Goal: Information Seeking & Learning: Learn about a topic

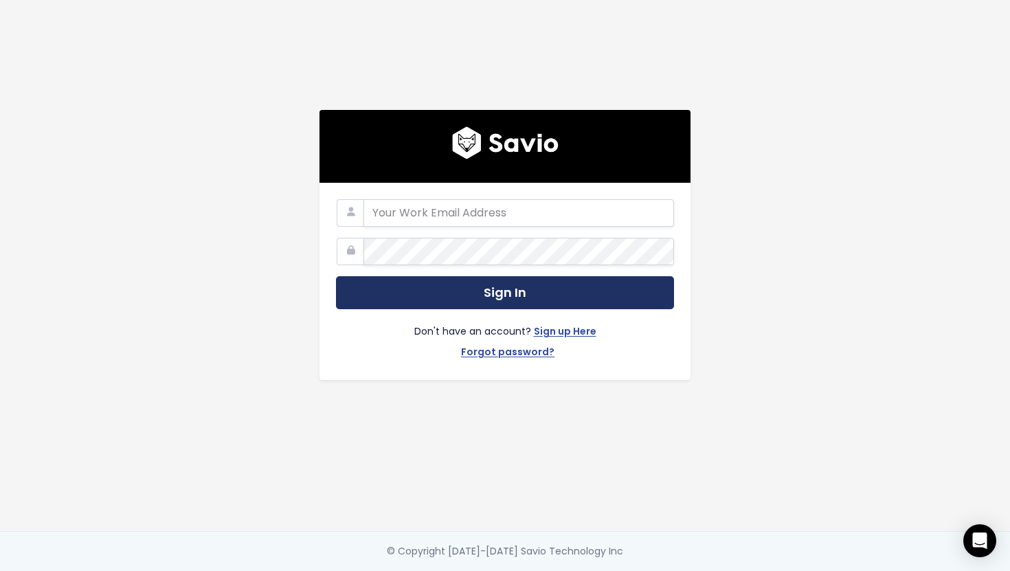
type input "[EMAIL_ADDRESS][DOMAIN_NAME]"
click at [499, 287] on button "Sign In" at bounding box center [505, 293] width 338 height 34
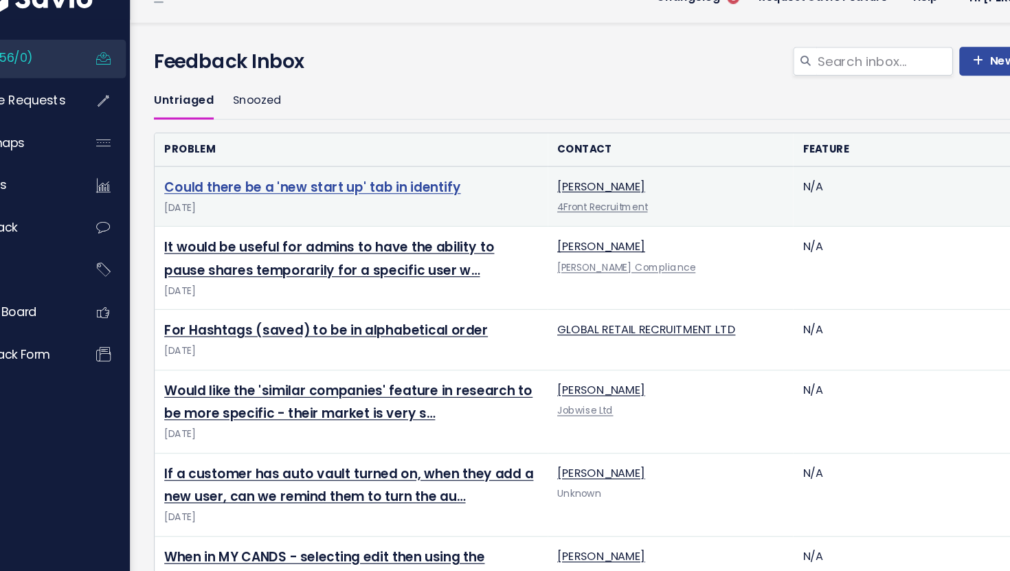
click at [381, 187] on link "Could there be a 'new start up' tab in identify" at bounding box center [321, 185] width 255 height 16
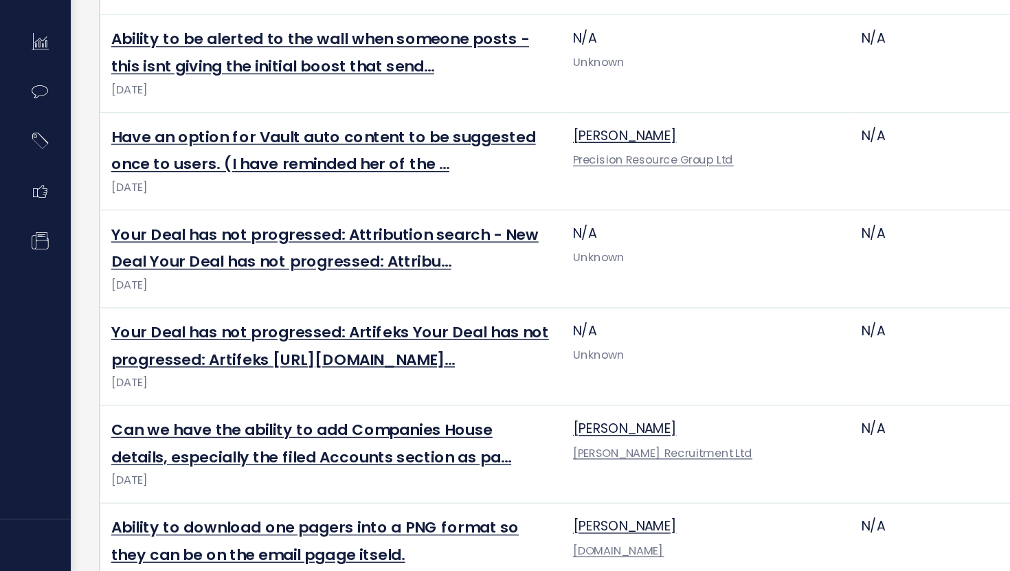
scroll to position [3140, 0]
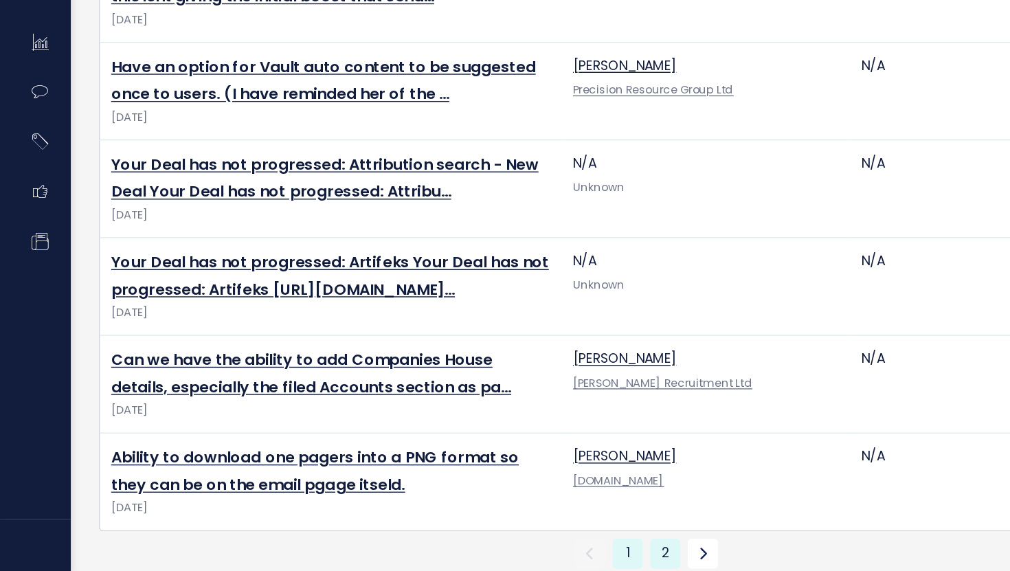
click at [598, 547] on link "2" at bounding box center [600, 558] width 22 height 22
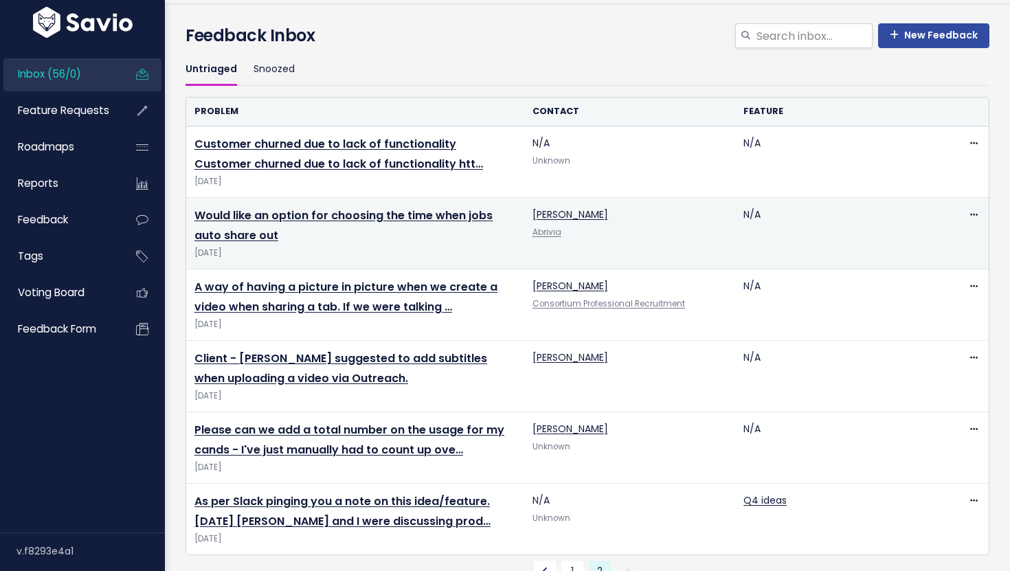
scroll to position [75, 0]
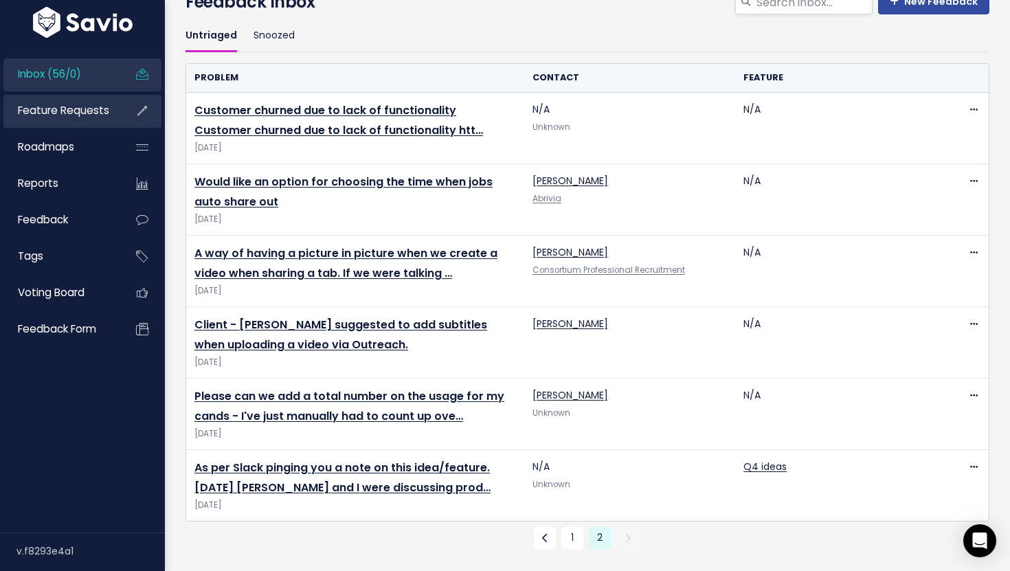
click at [61, 107] on span "Feature Requests" at bounding box center [63, 110] width 91 height 14
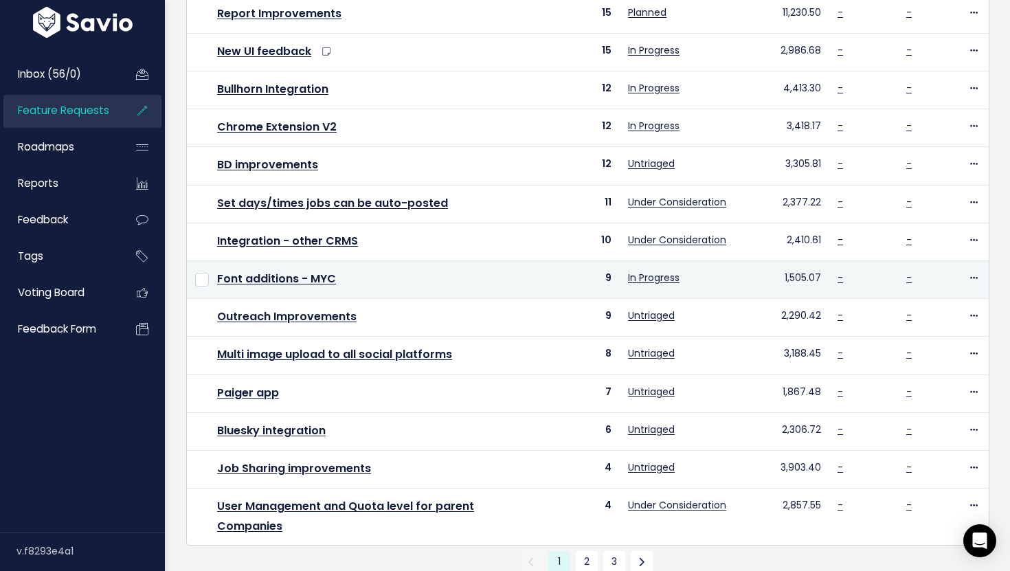
scroll to position [411, 0]
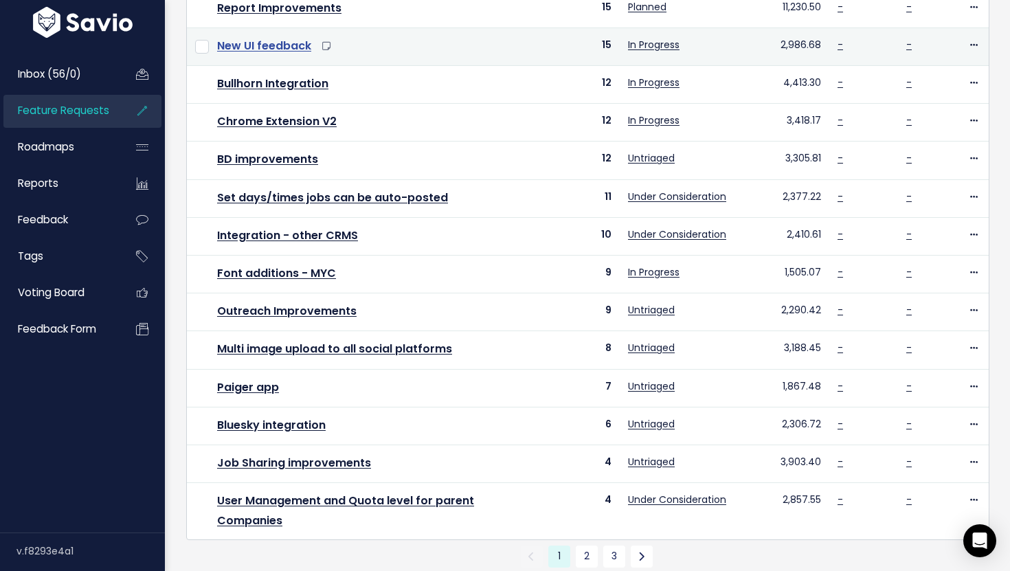
click at [283, 47] on link "New UI feedback" at bounding box center [264, 46] width 94 height 16
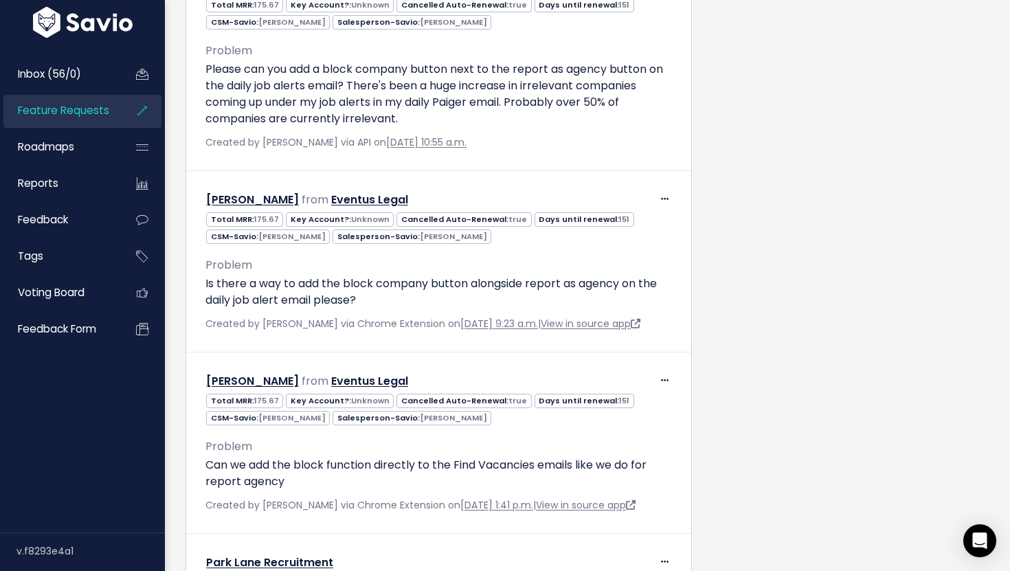
scroll to position [2565, 0]
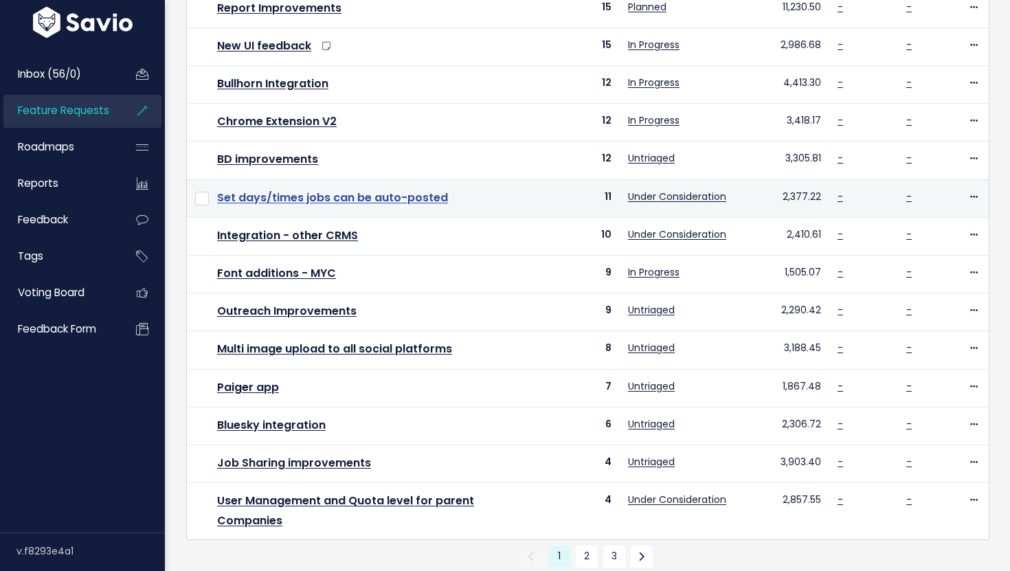
scroll to position [431, 0]
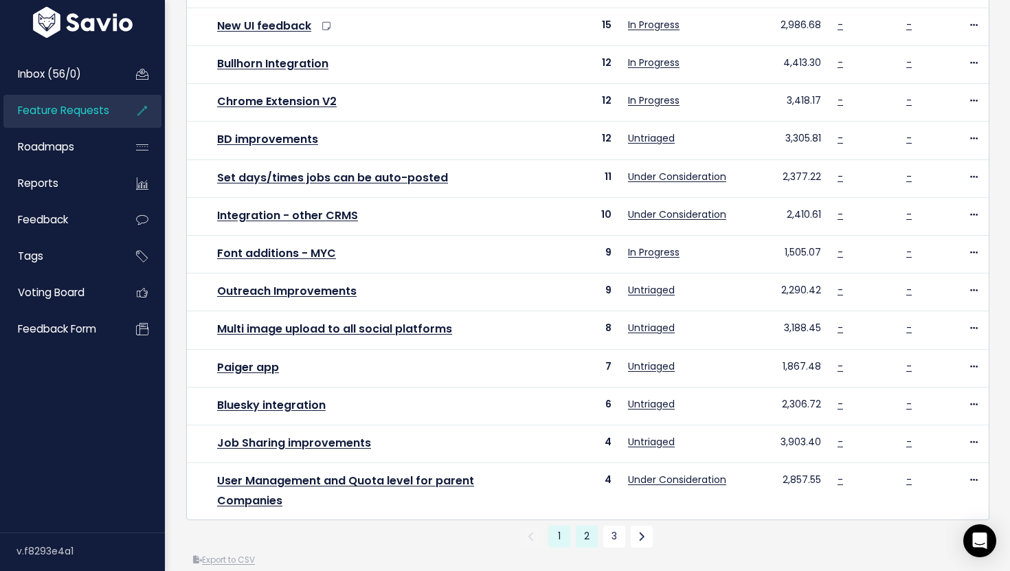
click at [592, 525] on link "2" at bounding box center [587, 536] width 22 height 22
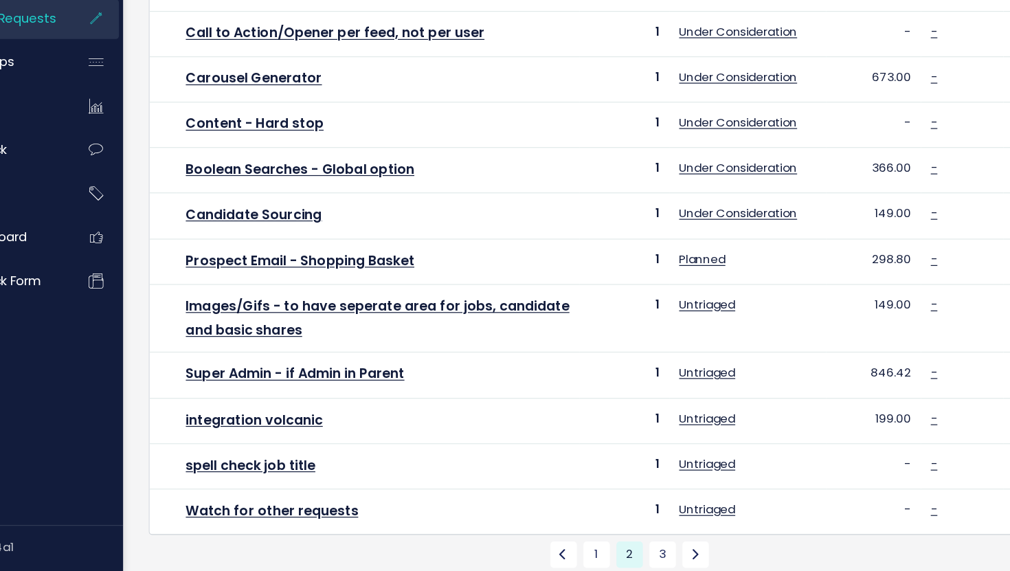
scroll to position [450, 0]
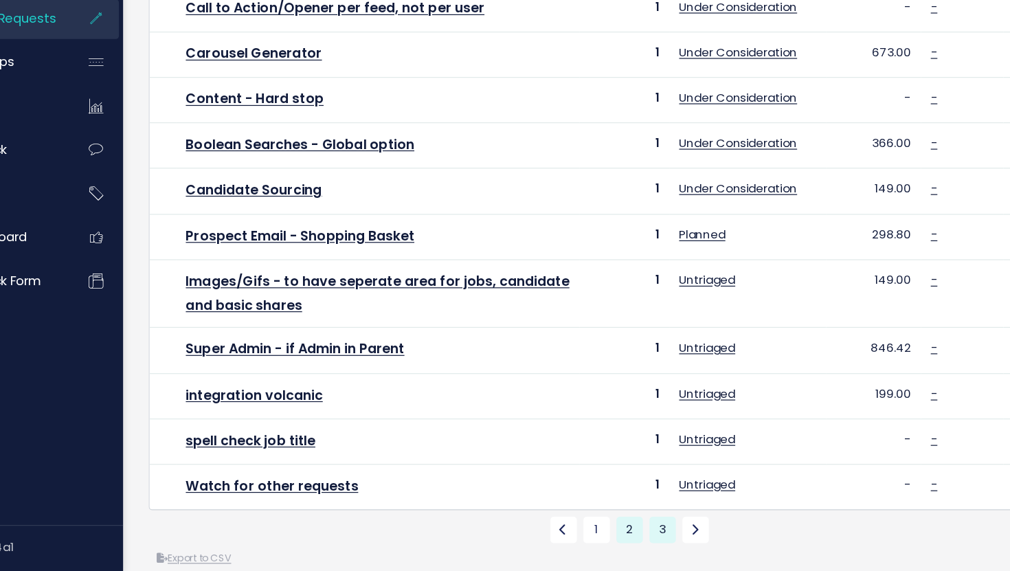
click at [608, 525] on link "3" at bounding box center [614, 536] width 22 height 22
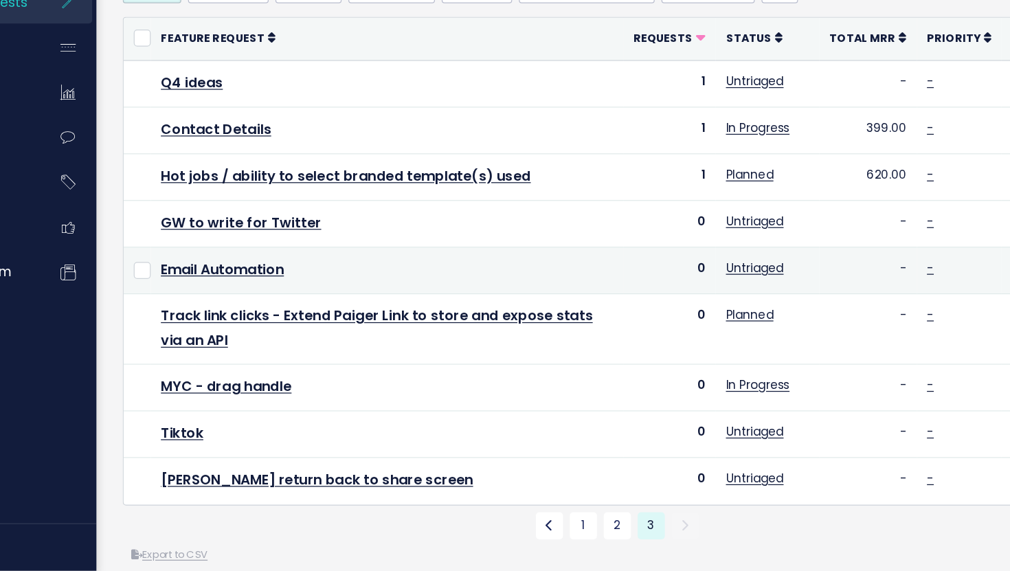
scroll to position [16, 0]
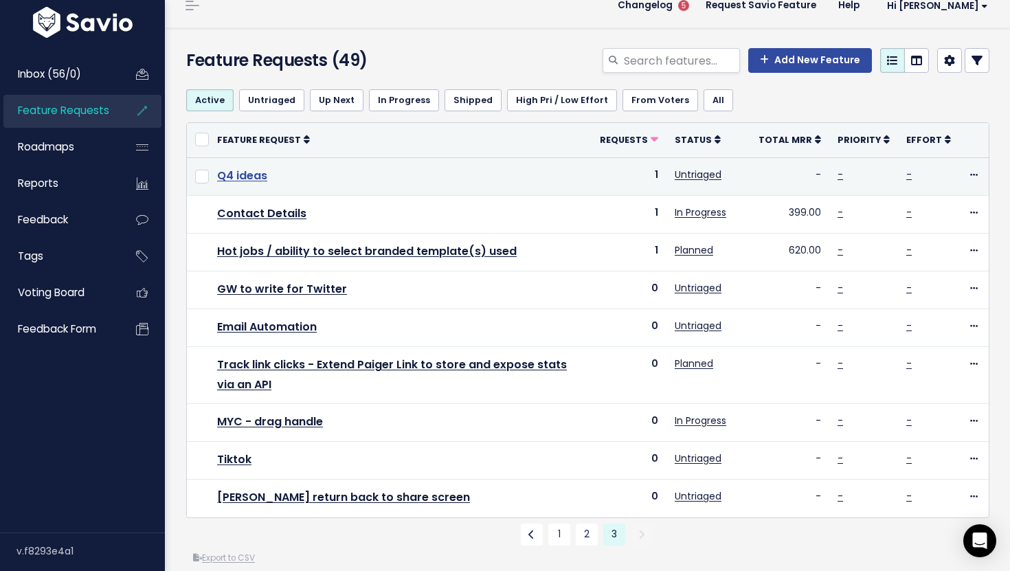
click at [250, 178] on link "Q4 ideas" at bounding box center [242, 176] width 50 height 16
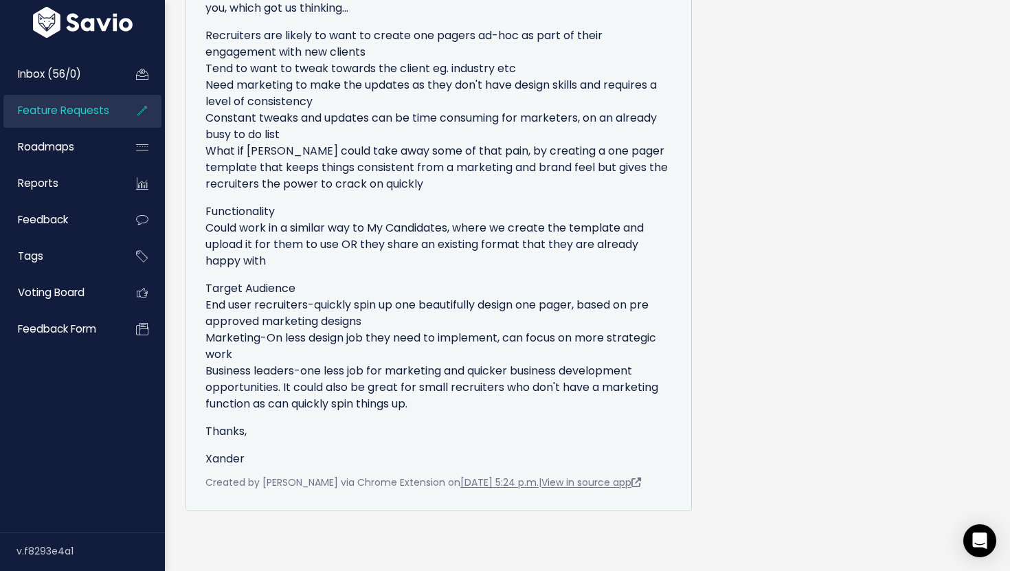
scroll to position [1241, 0]
